Goal: Purchase product/service

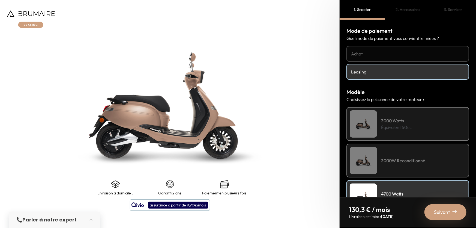
click at [47, 17] on img at bounding box center [31, 17] width 48 height 21
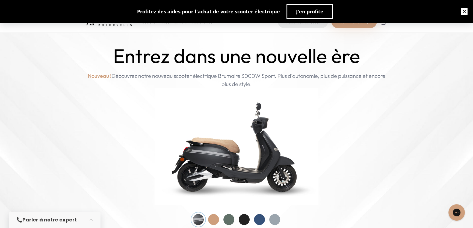
click at [464, 14] on button "button" at bounding box center [463, 11] width 17 height 17
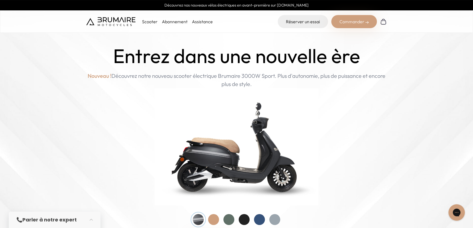
click at [142, 22] on p "Scooter" at bounding box center [150, 21] width 16 height 7
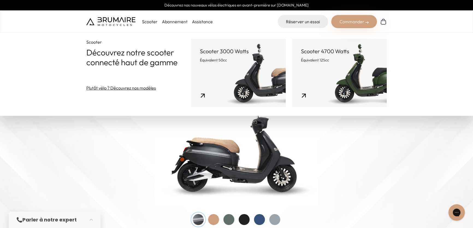
click at [220, 64] on link "Scooter 3000 Watts Équivalent 50cc" at bounding box center [238, 73] width 94 height 68
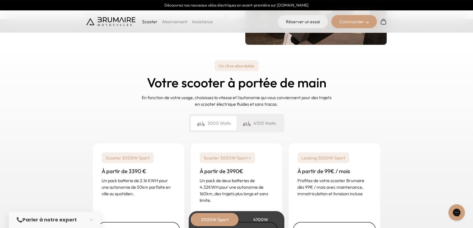
scroll to position [1284, 0]
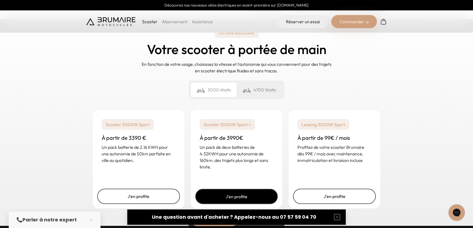
click at [228, 196] on link "J'en profite" at bounding box center [236, 196] width 83 height 15
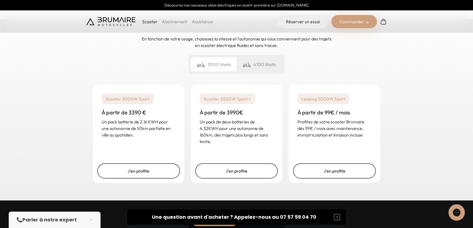
scroll to position [1315, 0]
